Goal: Obtain resource: Download file/media

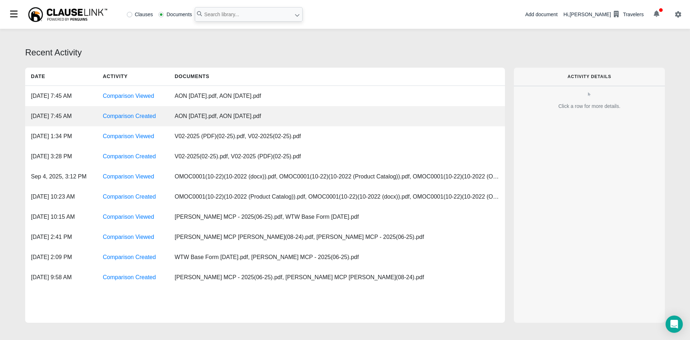
click at [199, 118] on div "AON 09-27-2024.pdf, AON 07-11-2025.pdf" at bounding box center [241, 116] width 144 height 20
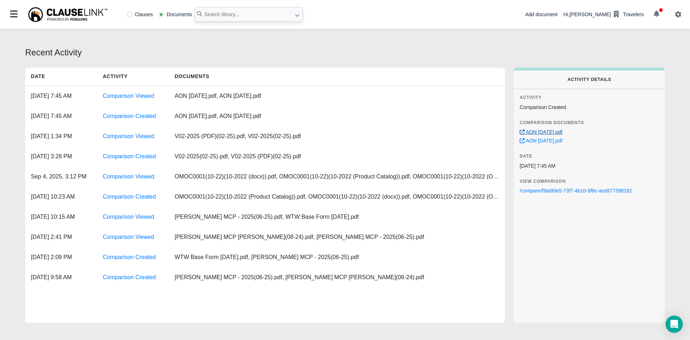
click at [562, 134] on link "AON [DATE].pdf" at bounding box center [541, 132] width 43 height 6
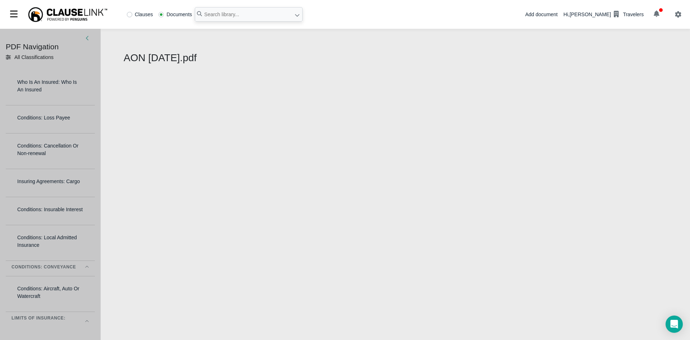
select select "1"
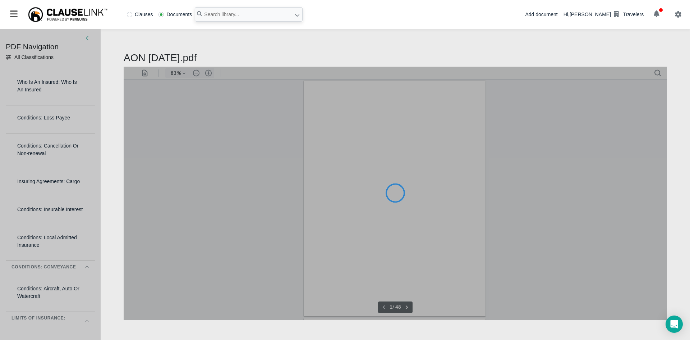
type input "83"
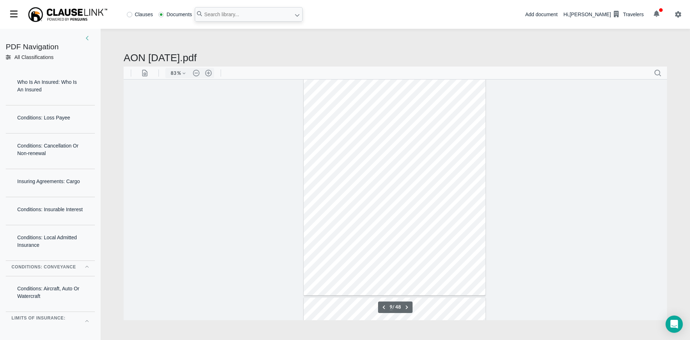
scroll to position [1797, 0]
click at [87, 38] on icon at bounding box center [87, 38] width 3 height 4
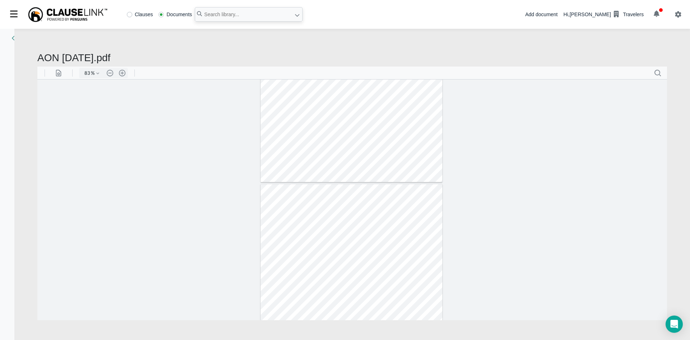
click at [12, 40] on div at bounding box center [14, 39] width 4 height 8
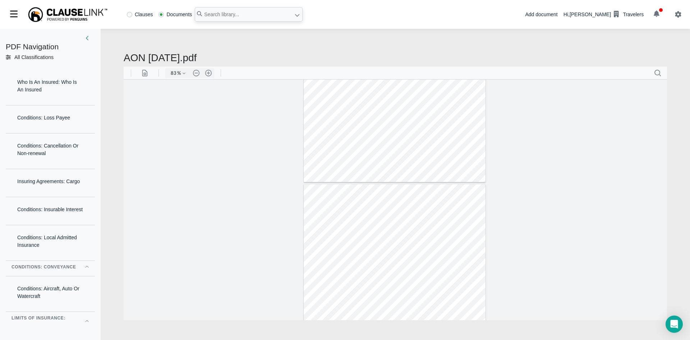
click at [87, 40] on icon at bounding box center [87, 38] width 3 height 5
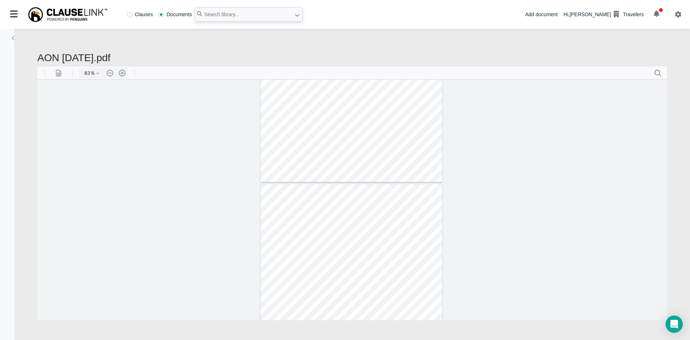
click at [12, 42] on div "PDF Navigation All Classifications All Classifications Who Is An Insured: Who I…" at bounding box center [7, 184] width 14 height 311
click at [16, 37] on div "PDF Navigation All Classifications All Classifications Who Is An Insured: Who I…" at bounding box center [345, 186] width 690 height 314
click at [13, 37] on icon at bounding box center [13, 38] width 3 height 5
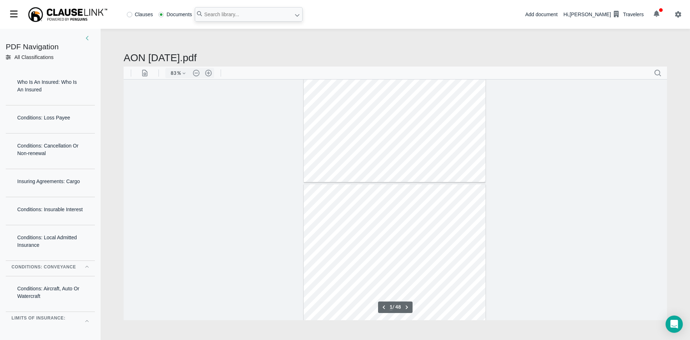
type input "20"
